Goal: Transaction & Acquisition: Purchase product/service

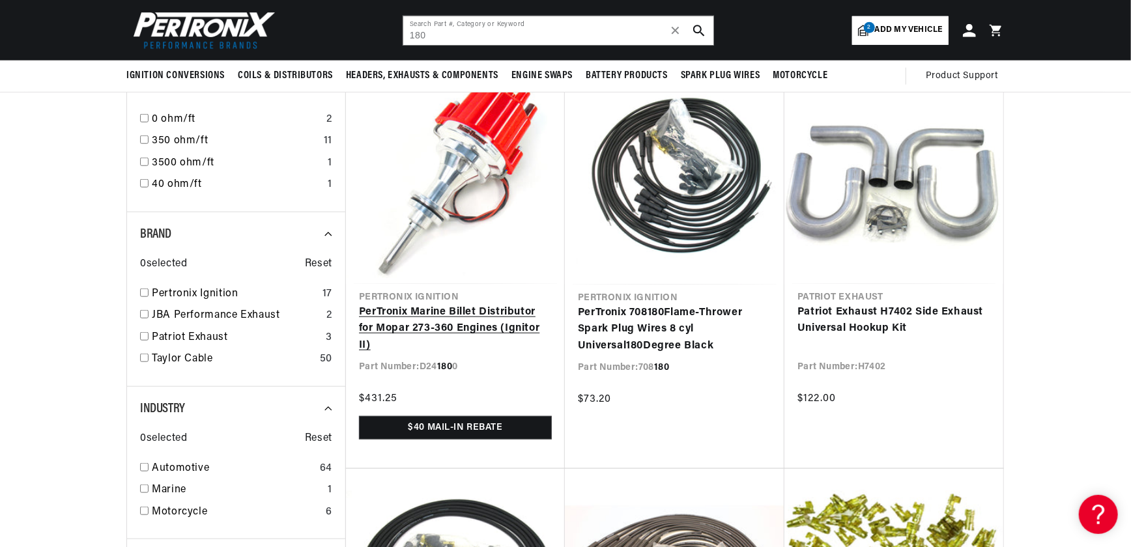
scroll to position [0, 814]
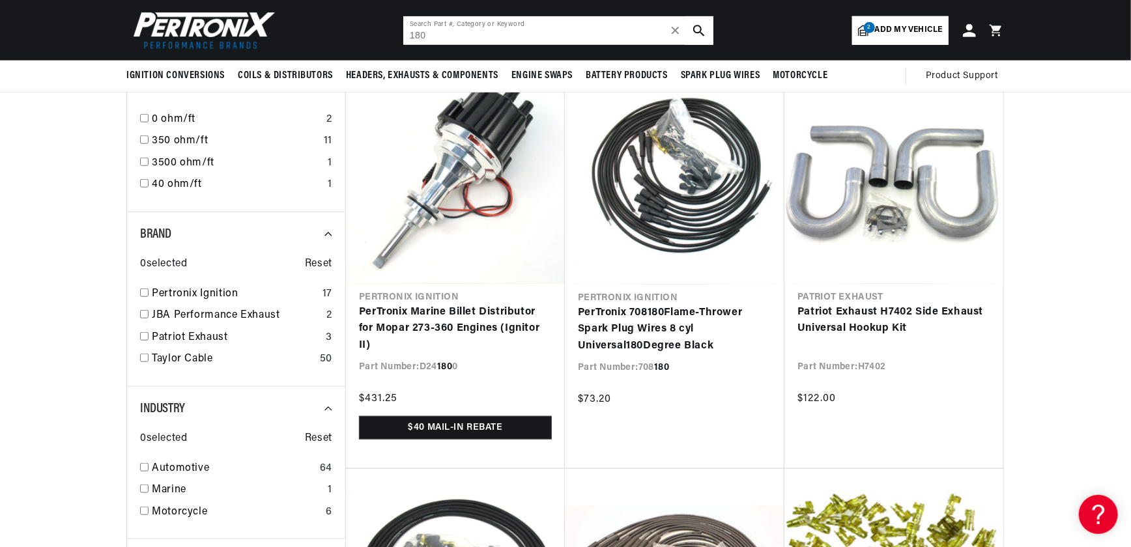
drag, startPoint x: 354, startPoint y: 38, endPoint x: 313, endPoint y: 36, distance: 41.1
click at [332, 38] on header "BETTER SEARCH RESULTS Add your vehicle's year, make, and model to find parts be…" at bounding box center [565, 30] width 943 height 61
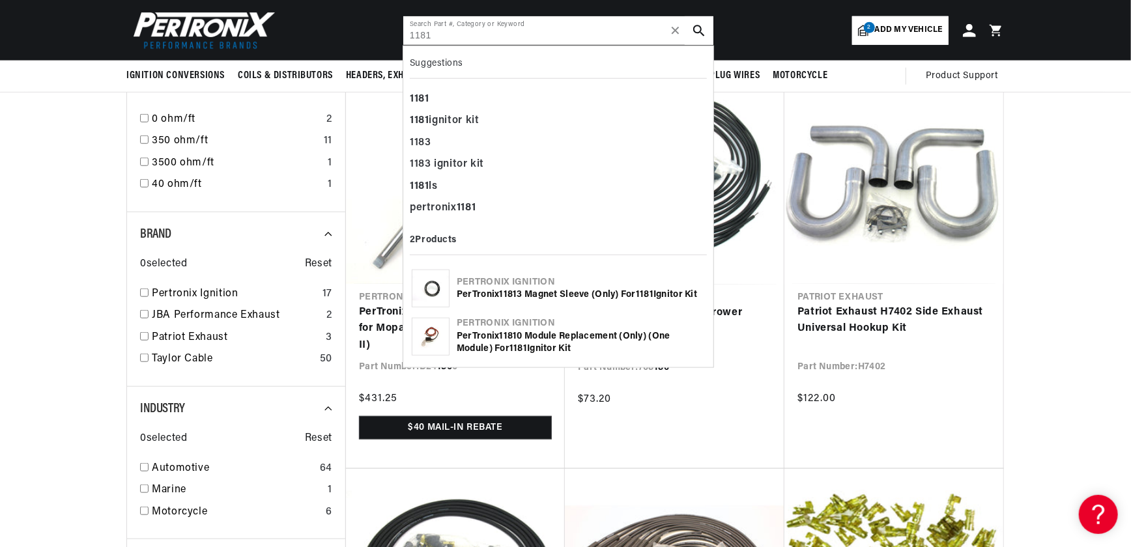
scroll to position [0, 1627]
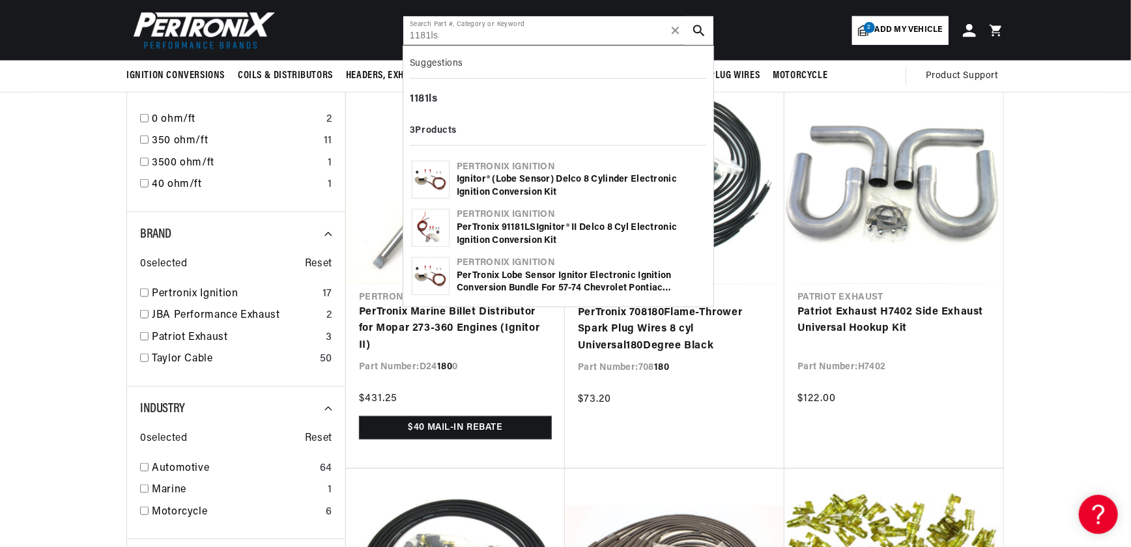
type input "1181ls"
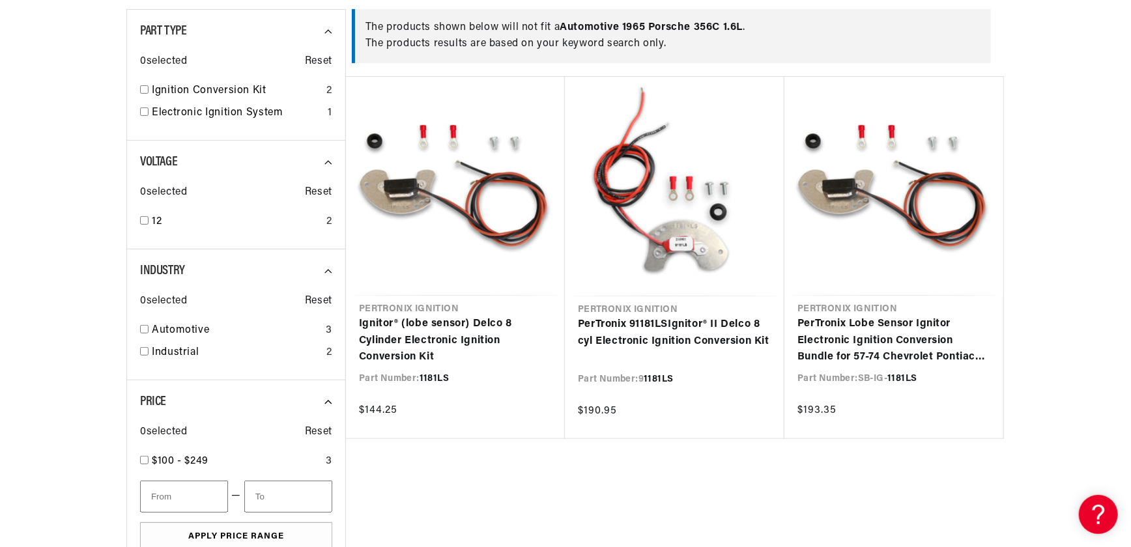
scroll to position [0, 814]
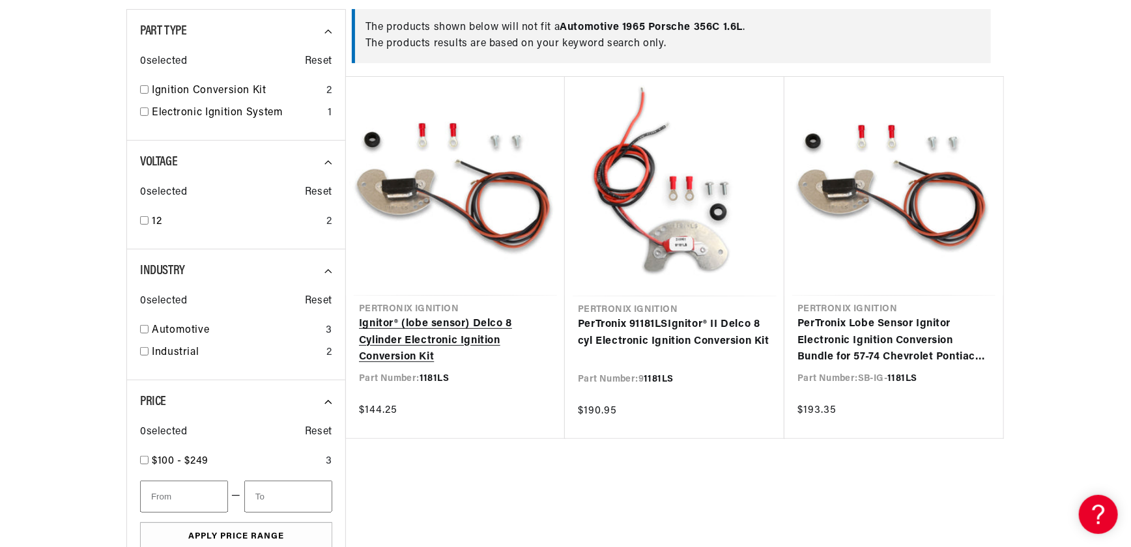
drag, startPoint x: 425, startPoint y: 321, endPoint x: 433, endPoint y: 336, distance: 17.5
click at [425, 321] on link "Ignitor® (lobe sensor) Delco 8 Cylinder Electronic Ignition Conversion Kit" at bounding box center [455, 341] width 193 height 50
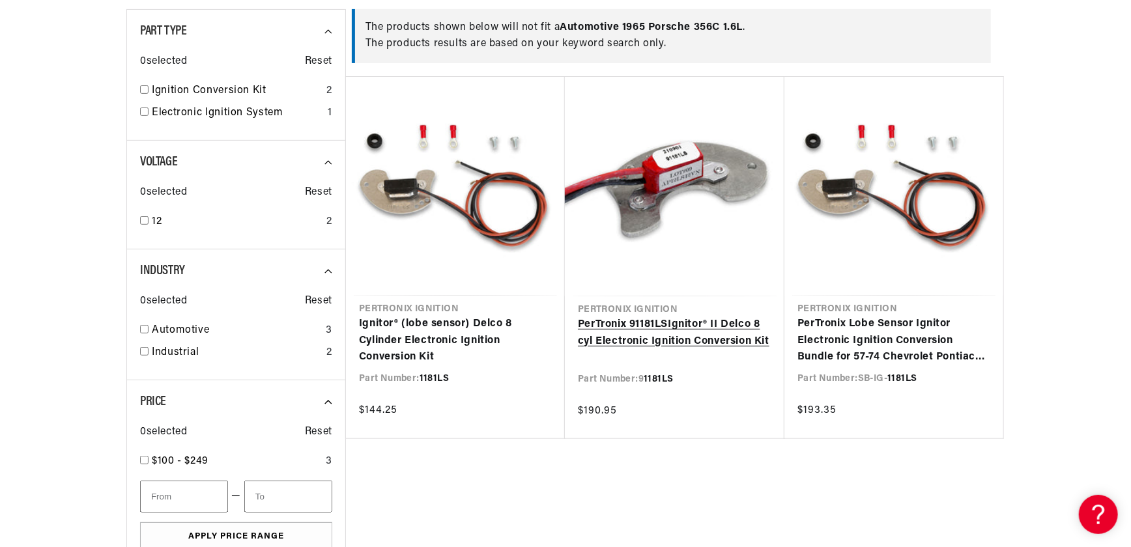
scroll to position [0, 1238]
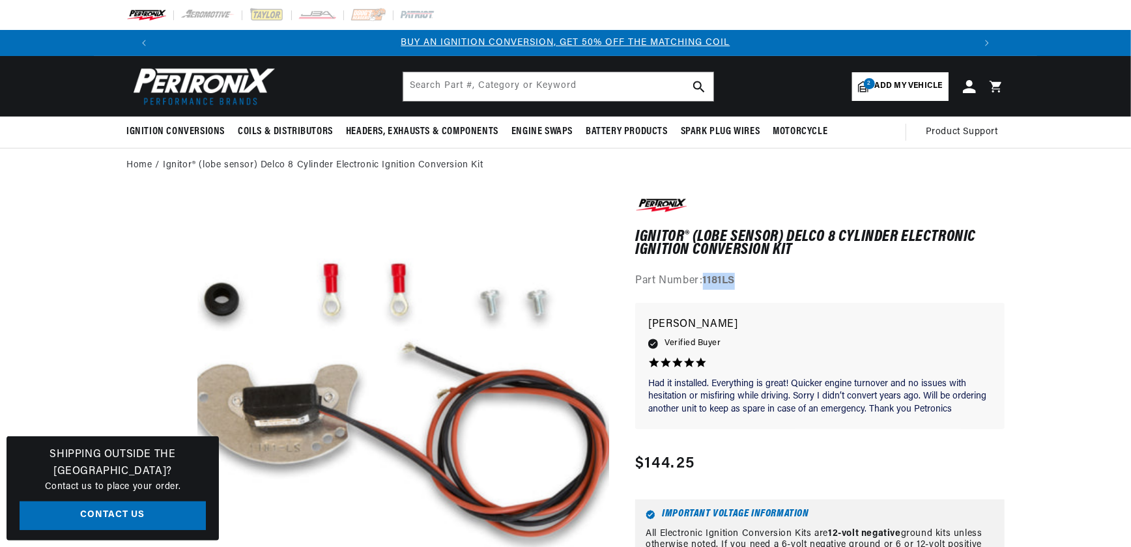
drag, startPoint x: 702, startPoint y: 280, endPoint x: 762, endPoint y: 279, distance: 59.9
click at [773, 282] on div "Part Number: 1181LS" at bounding box center [819, 281] width 369 height 17
drag, startPoint x: 762, startPoint y: 279, endPoint x: 729, endPoint y: 277, distance: 33.3
